Goal: Information Seeking & Learning: Learn about a topic

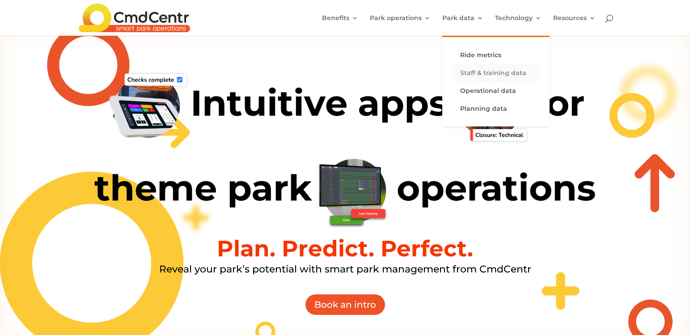
click at [474, 71] on link "Staff & training data" at bounding box center [495, 73] width 89 height 18
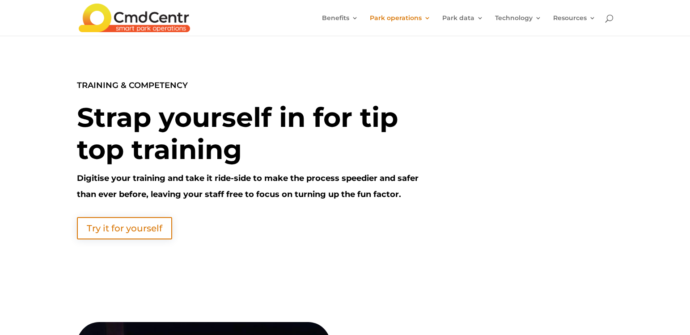
click at [194, 99] on p "TRAINING & COMPETENCY" at bounding box center [251, 89] width 348 height 24
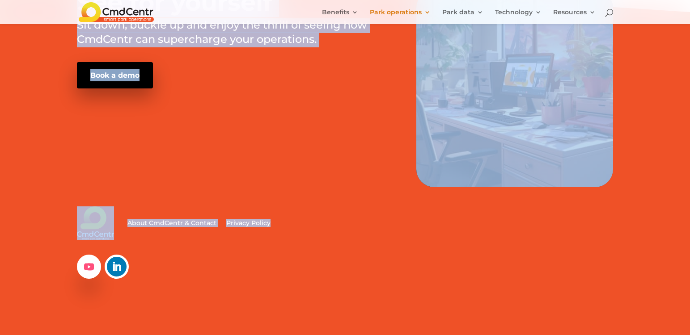
scroll to position [1076, 0]
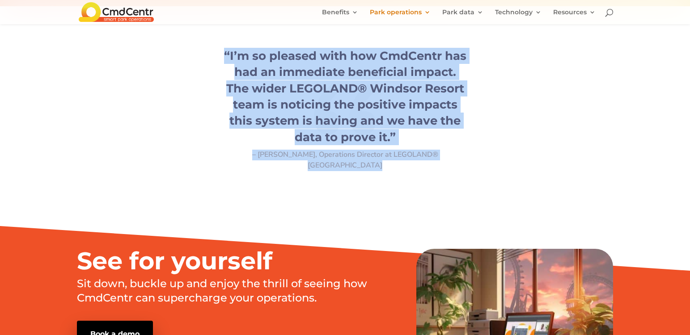
drag, startPoint x: 50, startPoint y: 61, endPoint x: 478, endPoint y: 171, distance: 442.0
copy div "TRAINING & COMPETENCY Strap yourself in for tip top training Digitise your trai…"
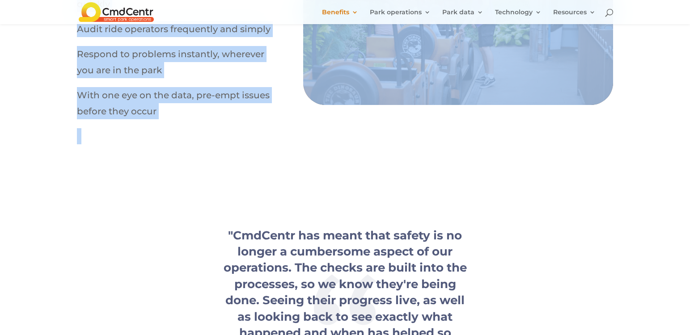
scroll to position [845, 0]
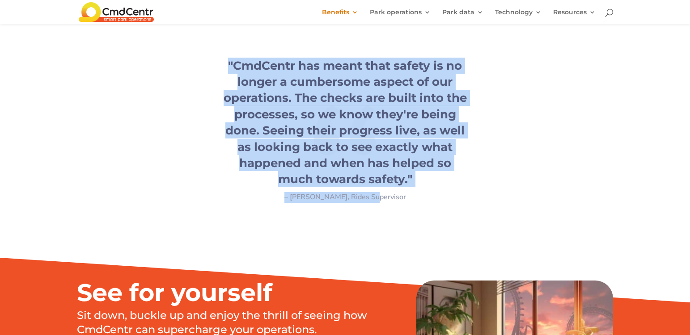
drag, startPoint x: 71, startPoint y: 87, endPoint x: 433, endPoint y: 197, distance: 378.0
copy div "Safety Keep your safety on-track Make safety the easiest part of your park oper…"
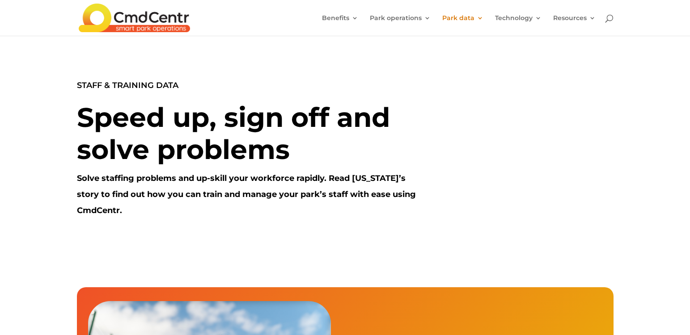
click at [70, 109] on div "STAFF & TRAINING DATA Speed up, sign off and solve problems Solve staffing prob…" at bounding box center [345, 148] width 690 height 224
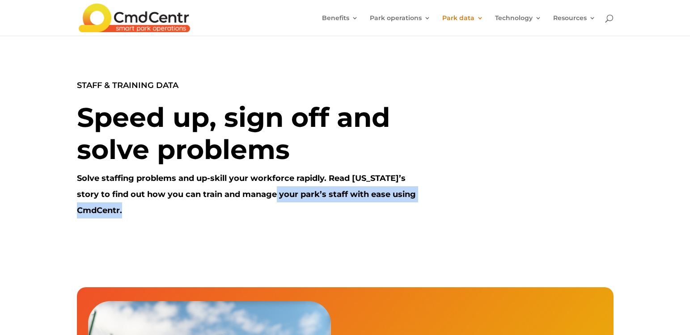
scroll to position [2, 0]
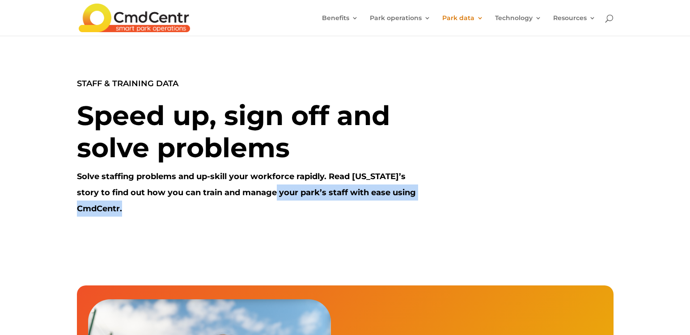
drag, startPoint x: 186, startPoint y: 135, endPoint x: 265, endPoint y: 184, distance: 93.4
click at [265, 184] on div "STAFF & TRAINING DATA Speed up, sign off and solve problems Solve staffing prob…" at bounding box center [345, 146] width 690 height 224
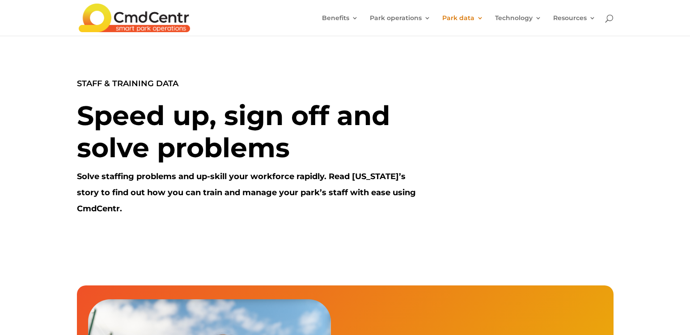
click at [157, 109] on h1 "Speed up, sign off and solve problems" at bounding box center [251, 134] width 348 height 69
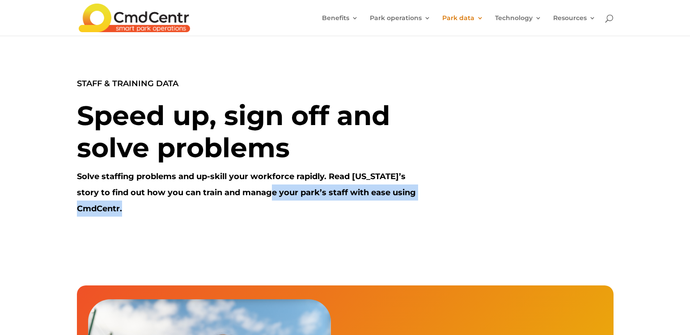
drag, startPoint x: 62, startPoint y: 76, endPoint x: 239, endPoint y: 156, distance: 194.8
click at [245, 165] on div "STAFF & TRAINING DATA Speed up, sign off and solve problems Solve staffing prob…" at bounding box center [345, 146] width 690 height 224
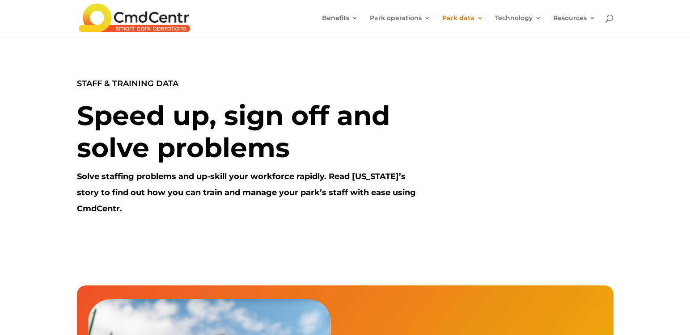
drag, startPoint x: 122, startPoint y: 102, endPoint x: 76, endPoint y: 72, distance: 54.3
click at [118, 98] on div "STAFF & TRAINING DATA Speed up, sign off and solve problems Solve staffing prob…" at bounding box center [251, 146] width 348 height 141
click at [76, 48] on div "STAFF & TRAINING DATA Speed up, sign off and solve problems Solve staffing prob…" at bounding box center [345, 146] width 690 height 224
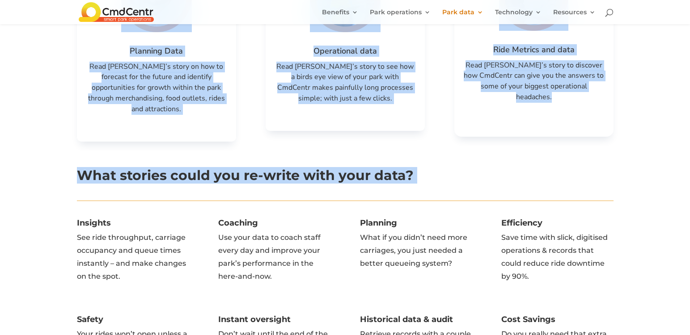
scroll to position [1833, 0]
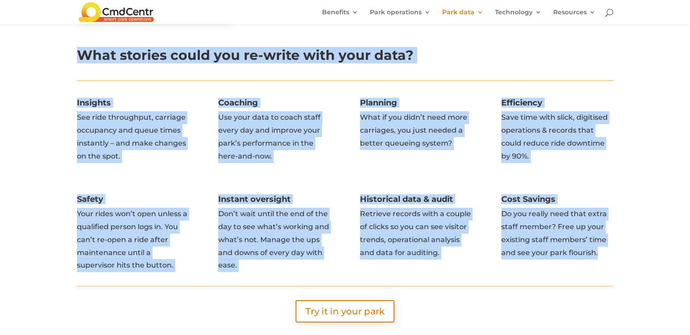
drag, startPoint x: 88, startPoint y: 47, endPoint x: 656, endPoint y: 269, distance: 609.5
copy div "LOREM & IPSUMDOL SITA Conse ad, elit sed doe tempo incididu Utlab etdolore magn…"
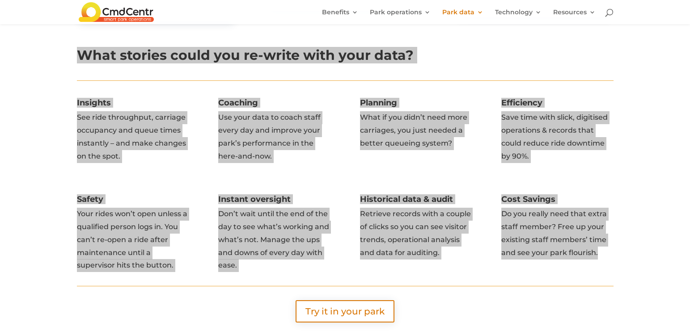
click at [228, 148] on span "Use your data to coach staff every day and improve your park’s performance in t…" at bounding box center [269, 136] width 102 height 47
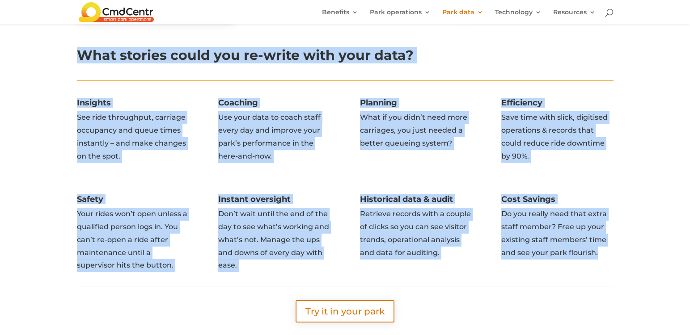
click at [228, 148] on span "Use your data to coach staff every day and improve your park’s performance in t…" at bounding box center [269, 136] width 102 height 47
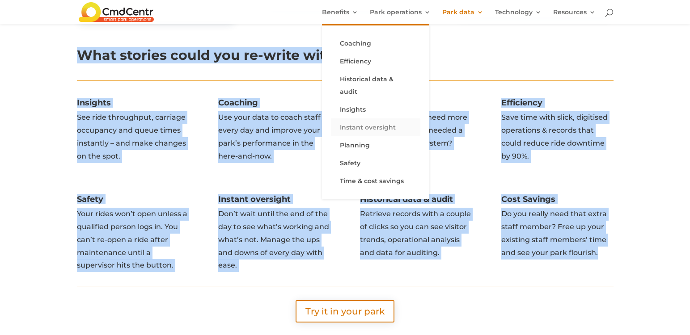
drag, startPoint x: 396, startPoint y: 143, endPoint x: 408, endPoint y: 123, distance: 23.1
click at [396, 154] on link "Safety" at bounding box center [375, 163] width 89 height 18
